Goal: Information Seeking & Learning: Learn about a topic

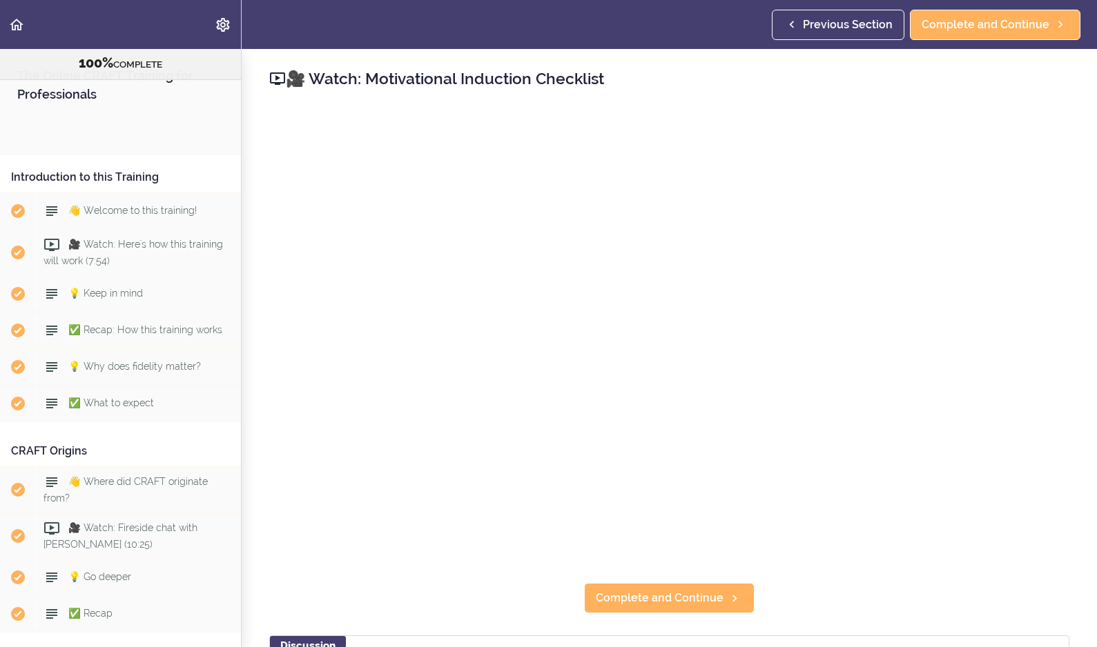
scroll to position [1938, 0]
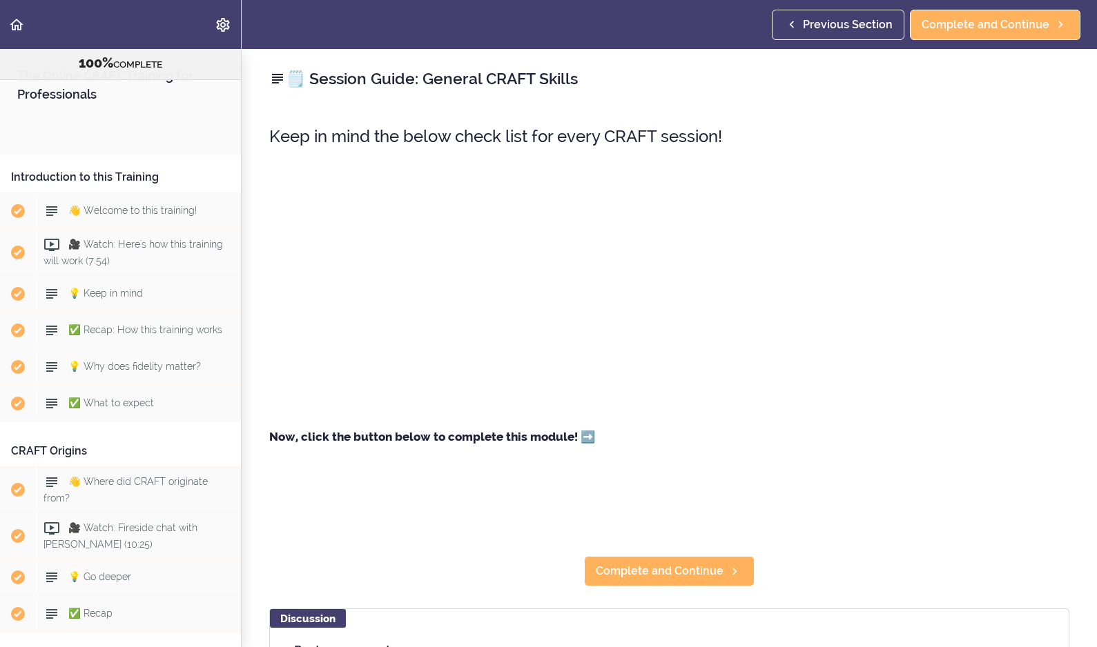
scroll to position [1436, 0]
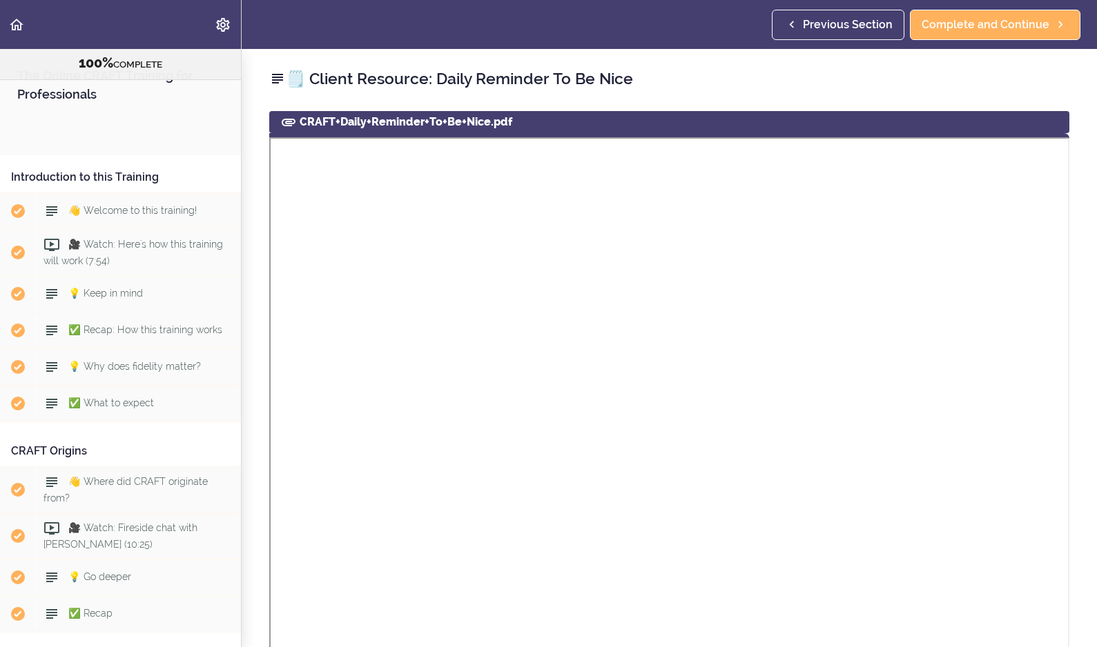
scroll to position [2972, 0]
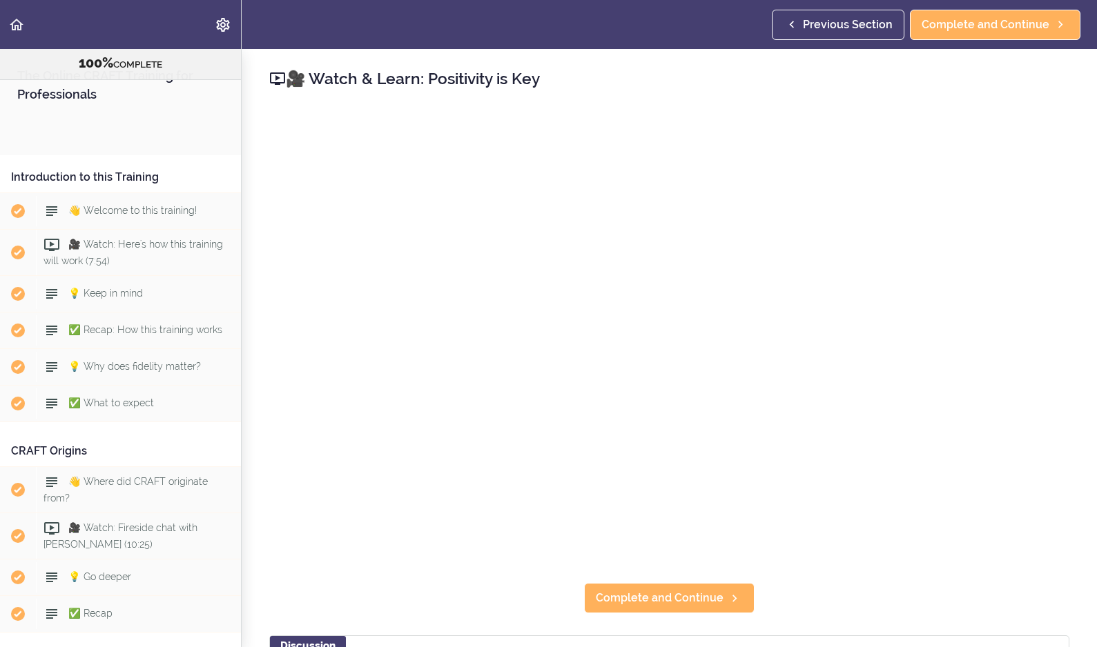
scroll to position [3109, 0]
